Goal: Information Seeking & Learning: Learn about a topic

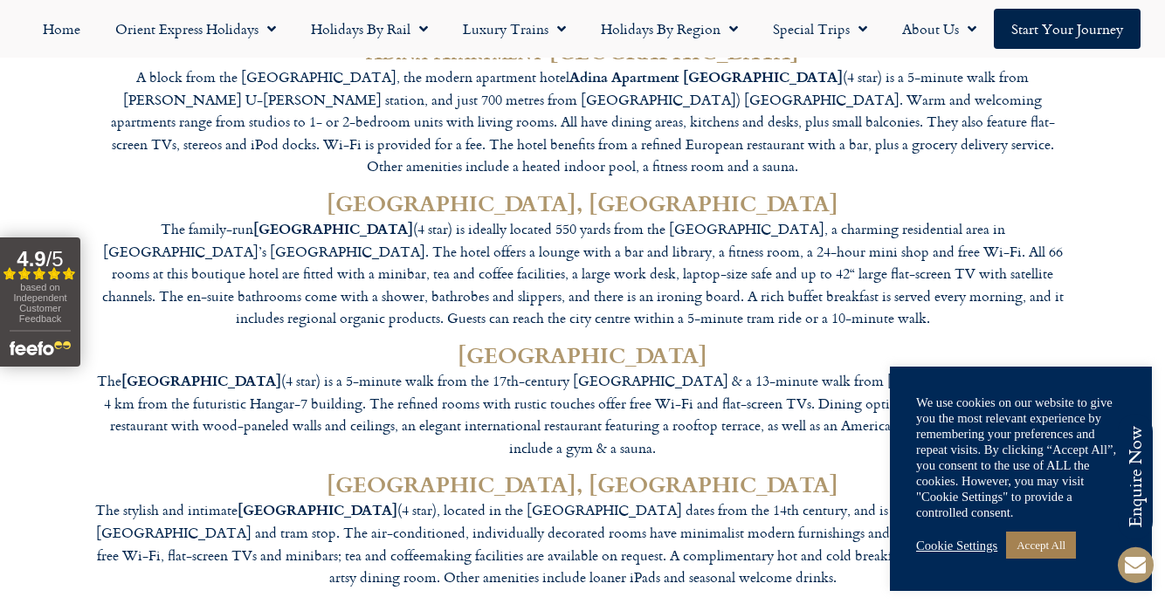
scroll to position [5056, 0]
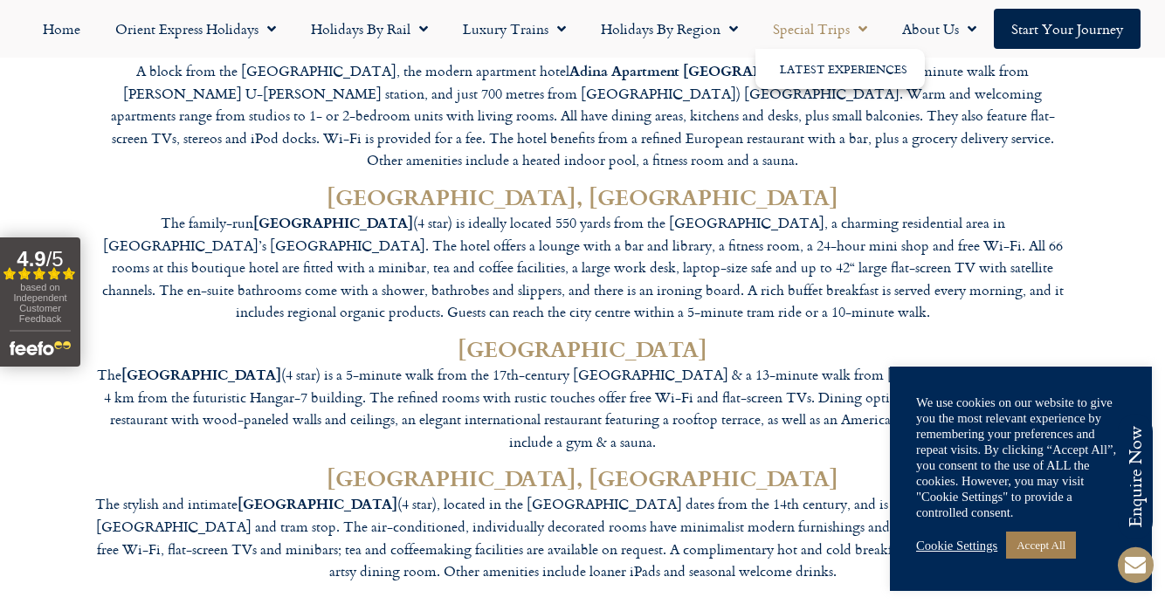
click at [817, 32] on link "Special Trips" at bounding box center [819, 29] width 129 height 40
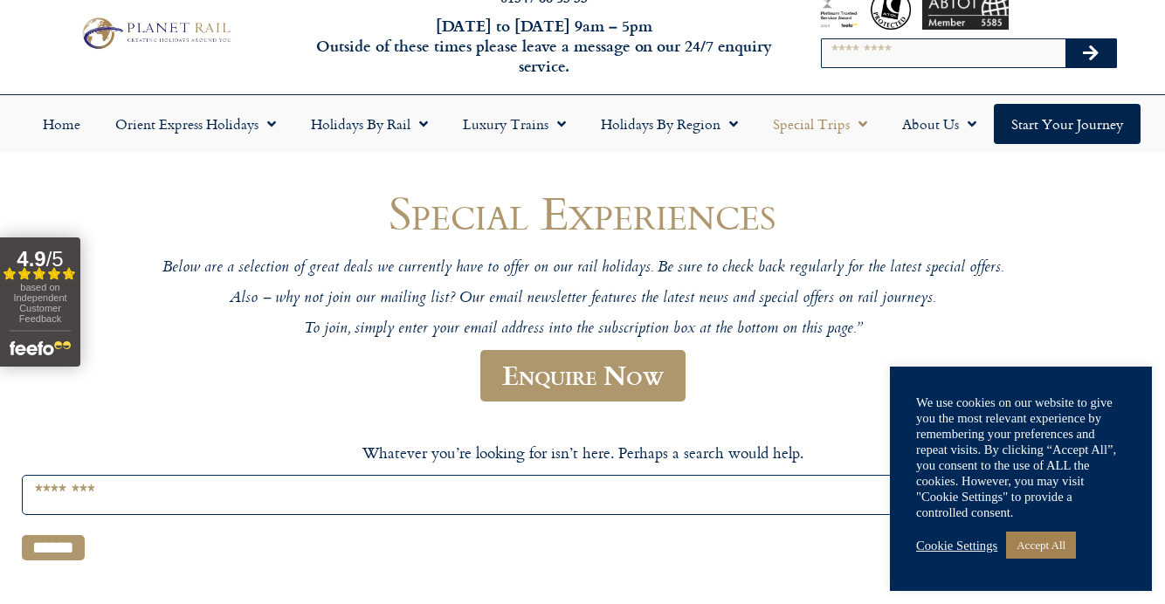
scroll to position [62, 0]
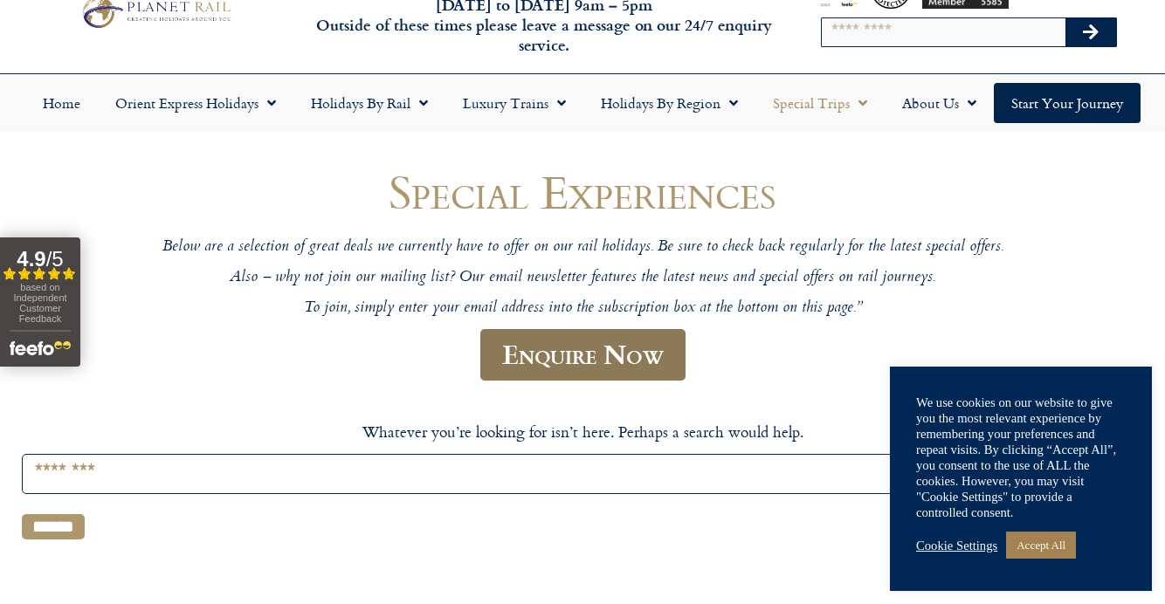
click at [605, 353] on link "Enquire Now" at bounding box center [582, 355] width 205 height 52
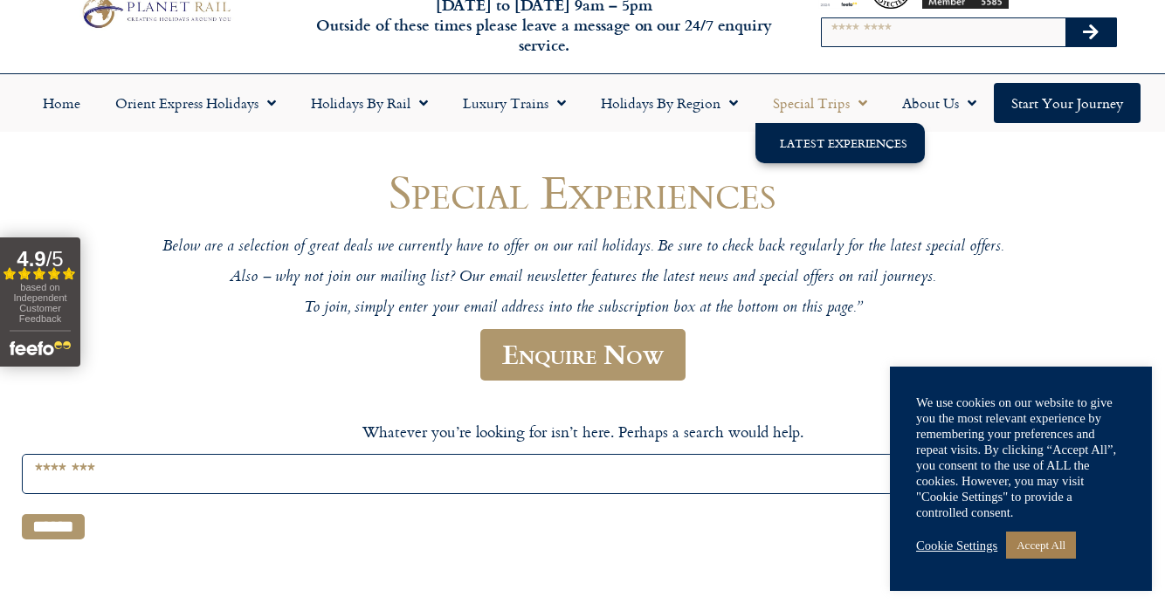
click at [787, 96] on link "Special Trips" at bounding box center [819, 103] width 129 height 40
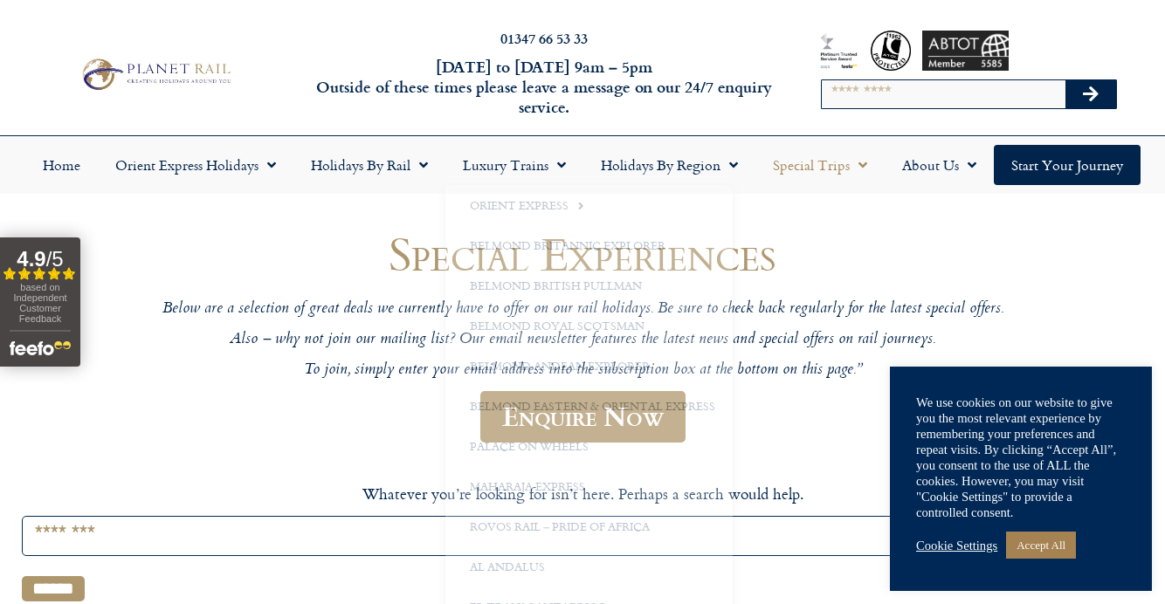
click at [298, 216] on div "Special Experiences Below are a selection of great deals we currently have to o…" at bounding box center [582, 419] width 1165 height 448
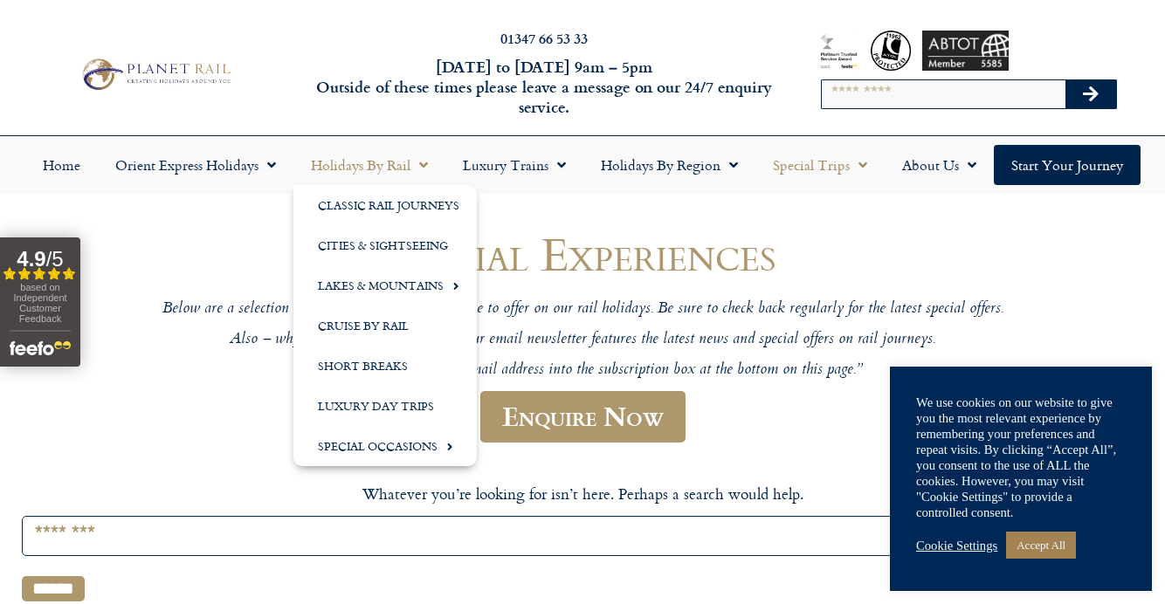
click at [344, 170] on link "Holidays by Rail" at bounding box center [369, 165] width 152 height 40
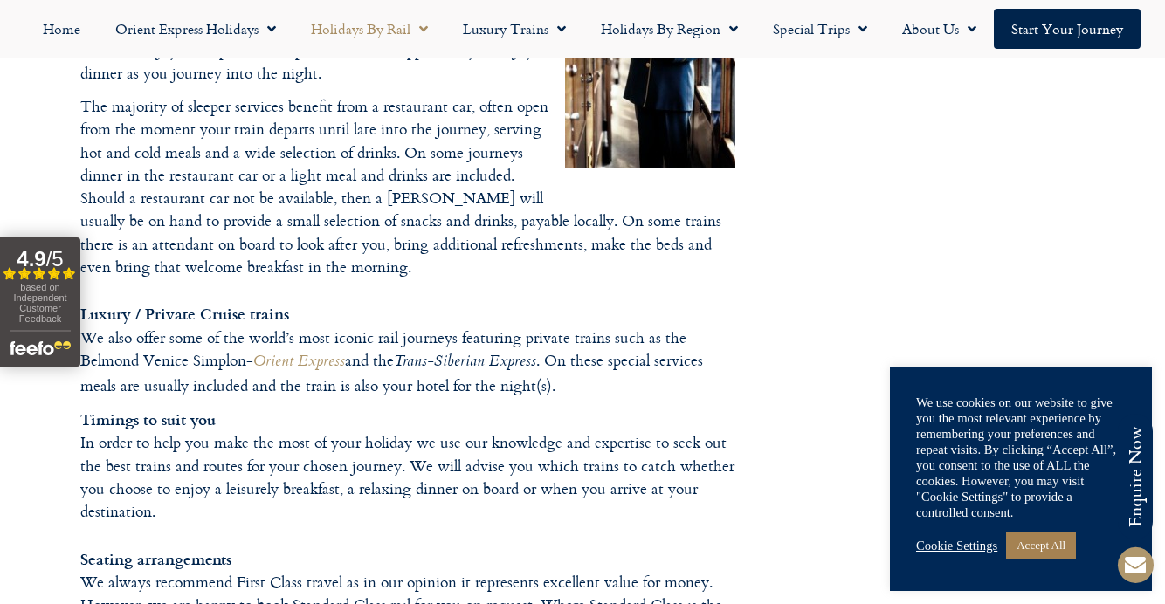
scroll to position [2753, 0]
